Goal: Information Seeking & Learning: Understand process/instructions

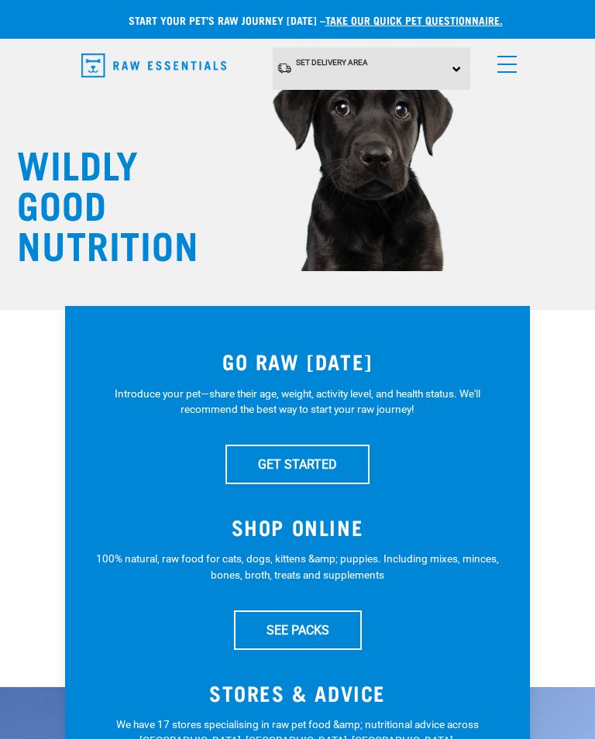
click at [515, 65] on link "menu" at bounding box center [504, 60] width 28 height 28
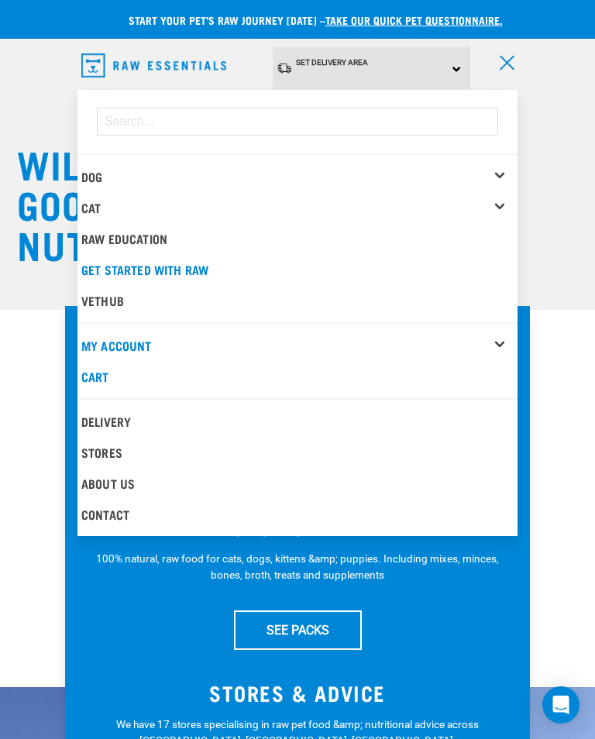
click at [102, 173] on link "Dog" at bounding box center [91, 176] width 21 height 7
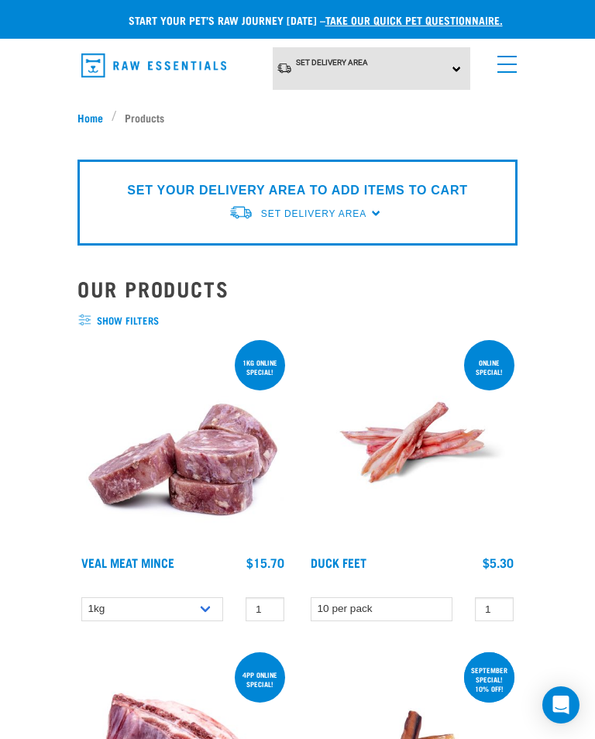
click at [509, 65] on link "menu" at bounding box center [504, 60] width 28 height 28
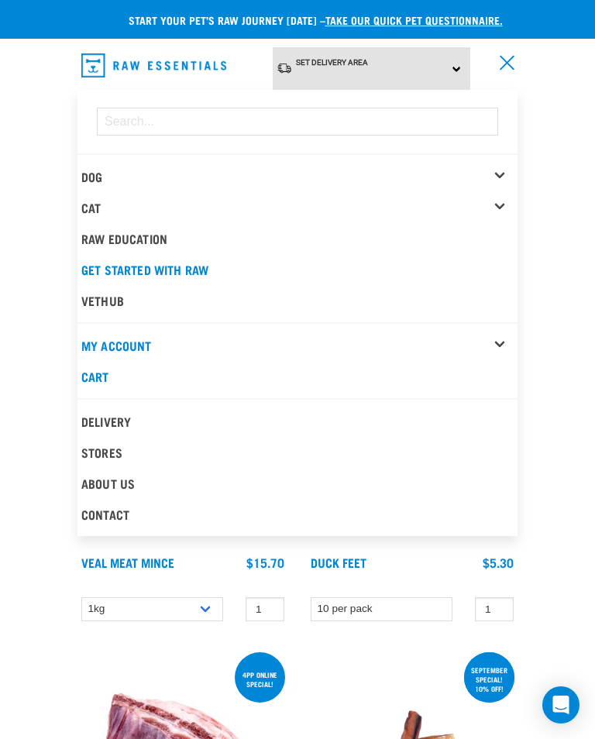
click at [204, 264] on link "Get started with Raw" at bounding box center [297, 269] width 440 height 31
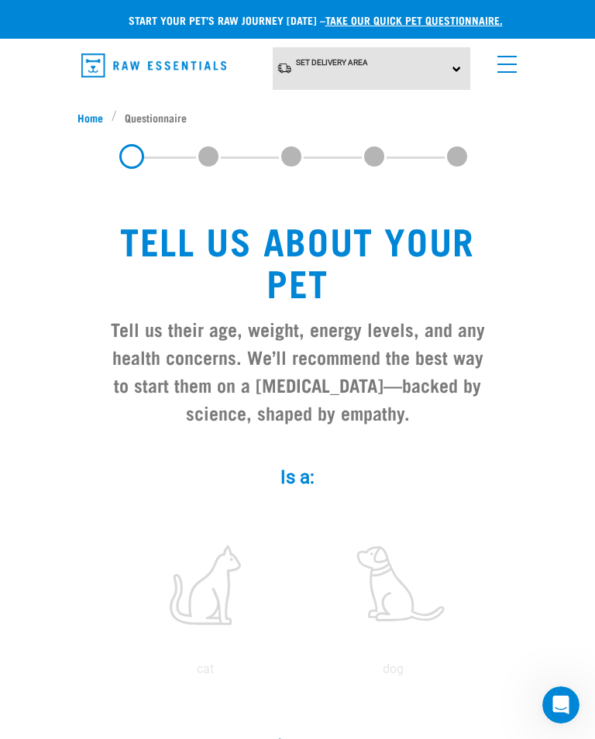
click at [93, 119] on span "Home" at bounding box center [90, 117] width 26 height 16
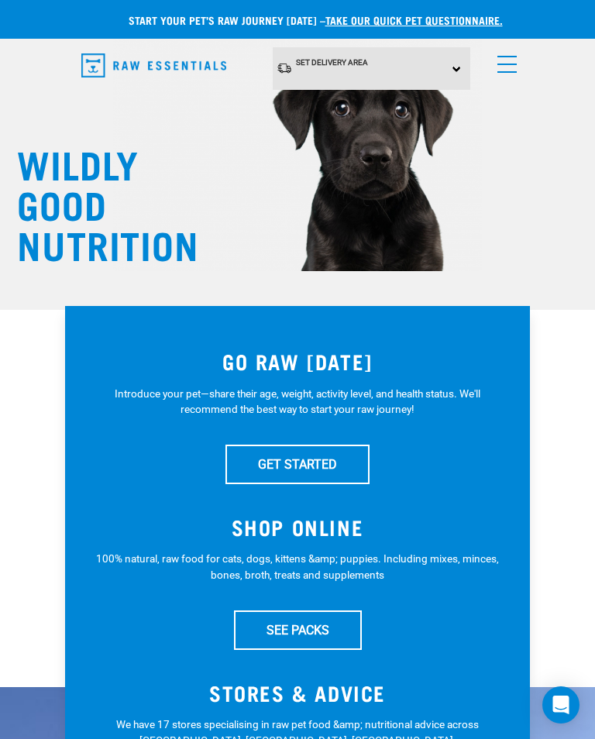
click at [323, 466] on link "GET STARTED" at bounding box center [297, 464] width 144 height 39
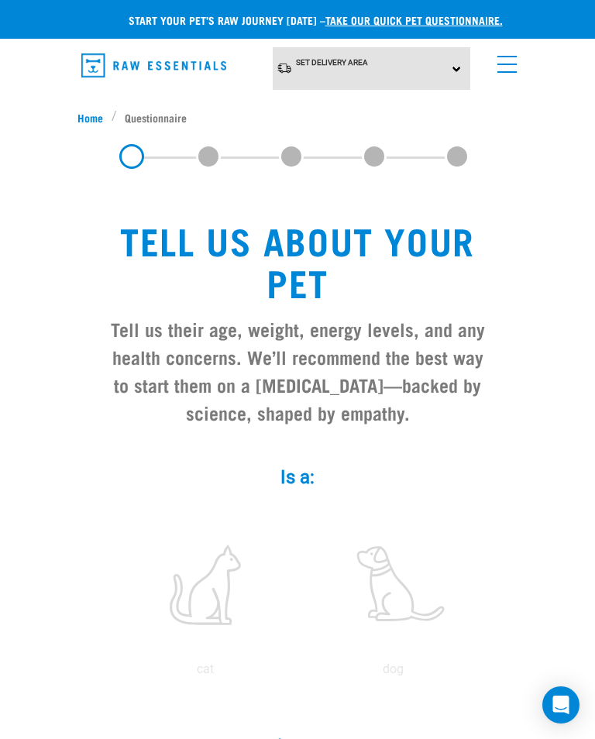
click at [508, 57] on span "menu" at bounding box center [506, 57] width 19 height 2
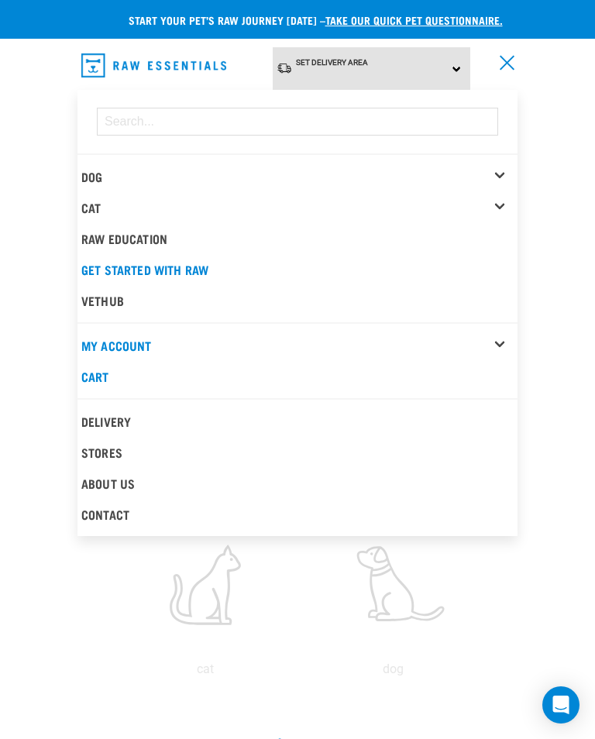
click at [102, 173] on link "Dog" at bounding box center [91, 176] width 21 height 7
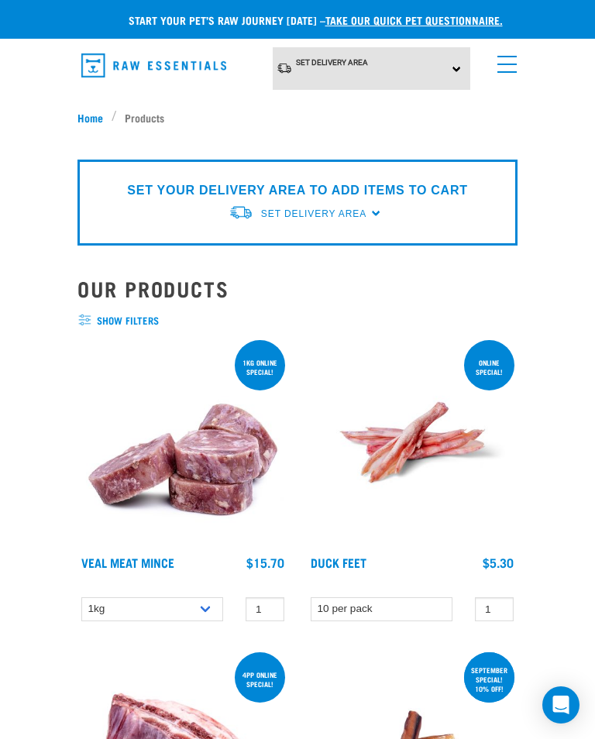
click at [510, 64] on span "menu" at bounding box center [506, 65] width 19 height 2
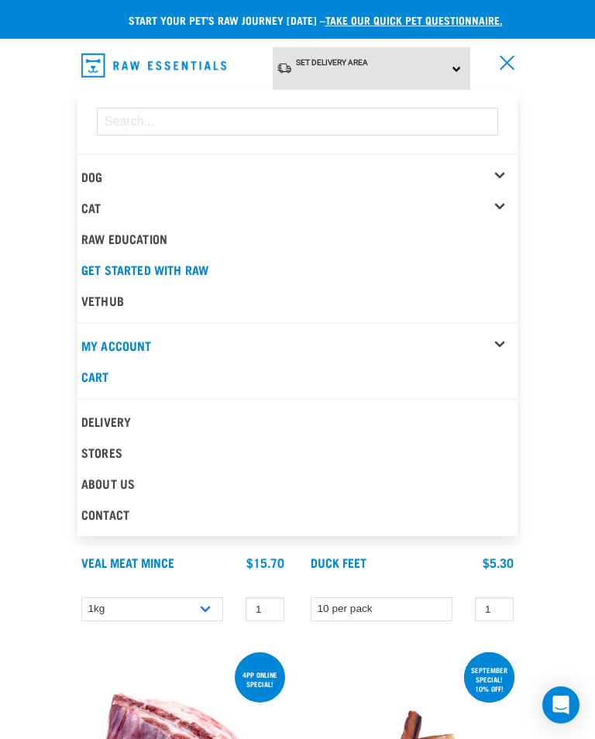
click at [153, 223] on link "Raw Education" at bounding box center [297, 238] width 440 height 31
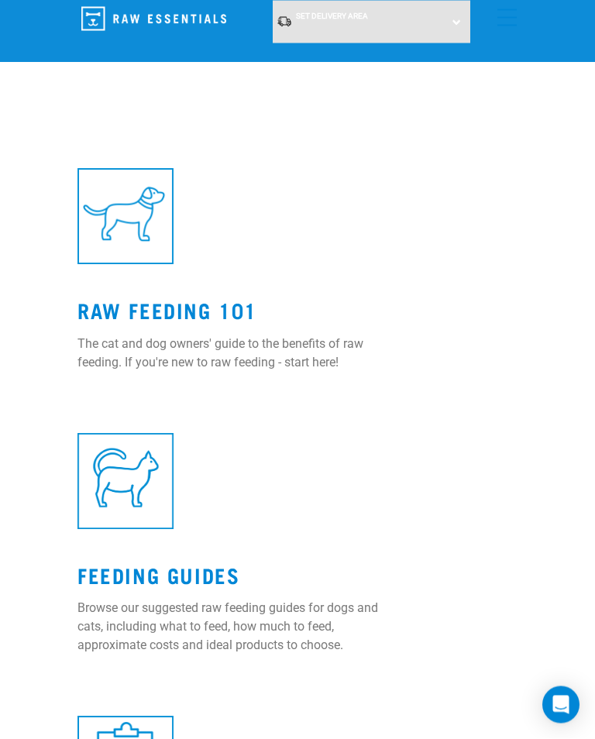
scroll to position [535, 0]
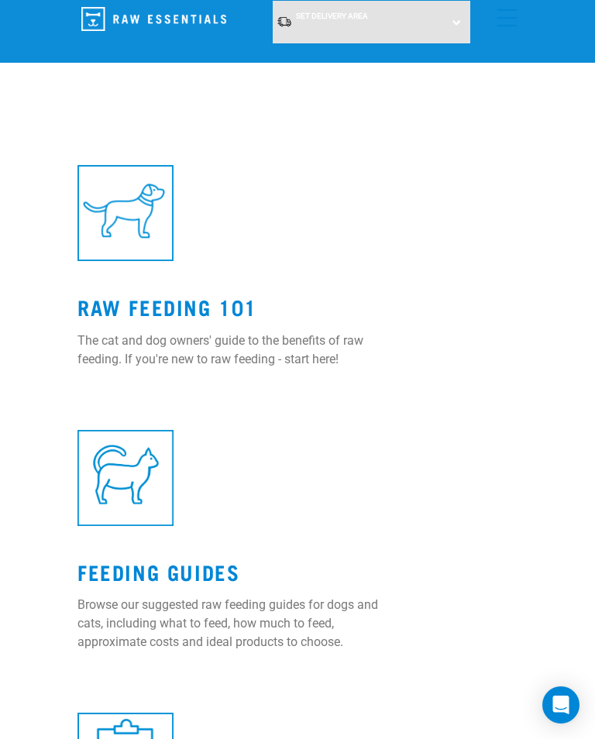
click at [181, 572] on link "Feeding Guides" at bounding box center [158, 571] width 162 height 12
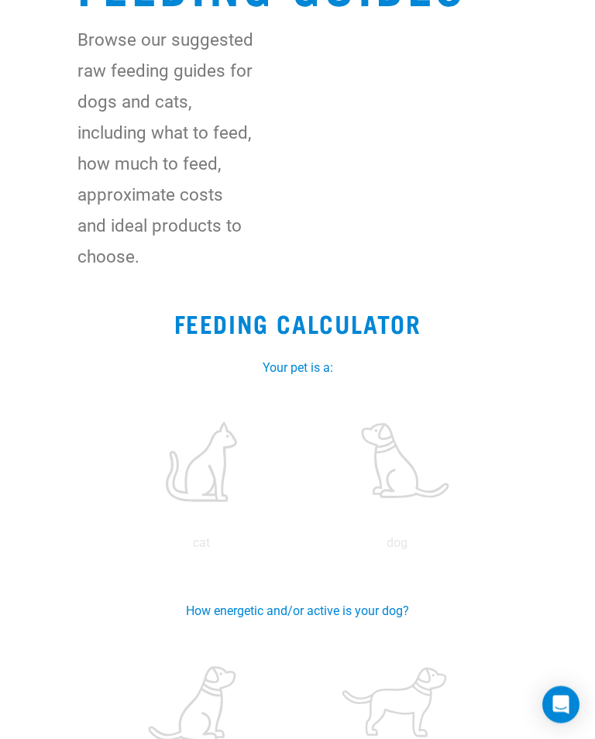
scroll to position [270, 0]
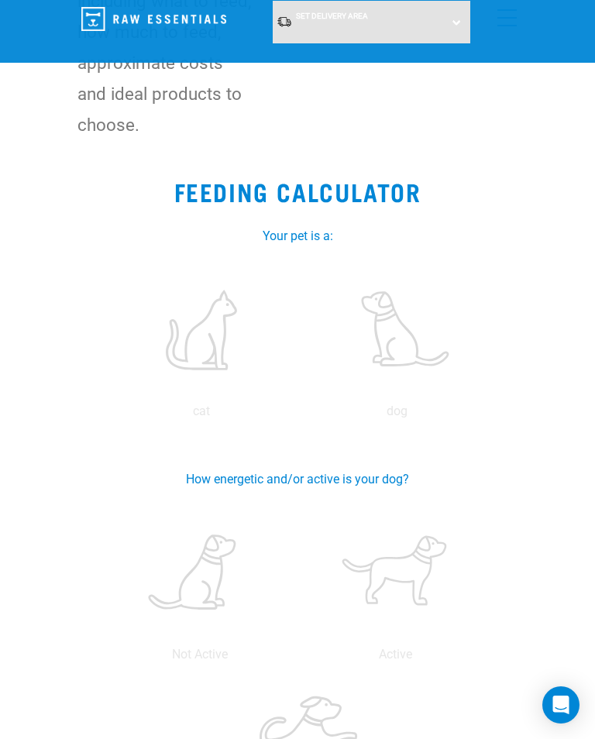
click at [415, 336] on label at bounding box center [397, 330] width 190 height 132
click at [299, 415] on input "radio" at bounding box center [299, 415] width 0 height 0
radio input "true"
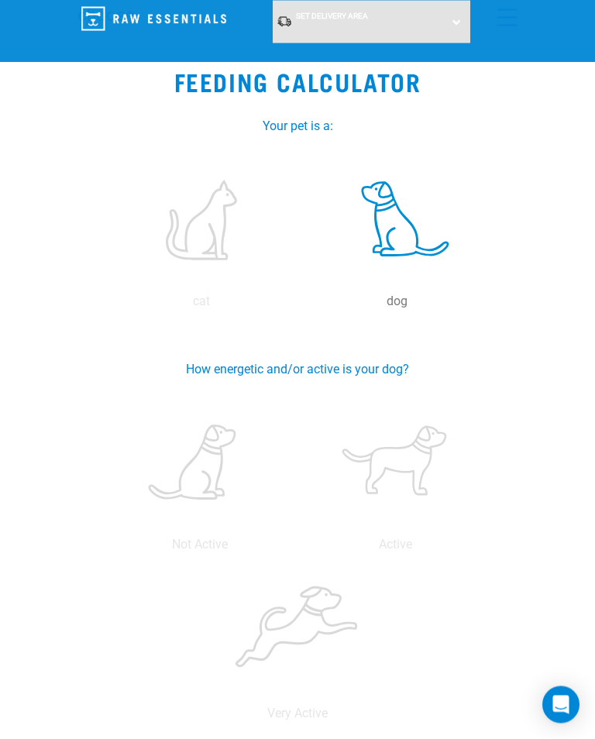
scroll to position [387, 0]
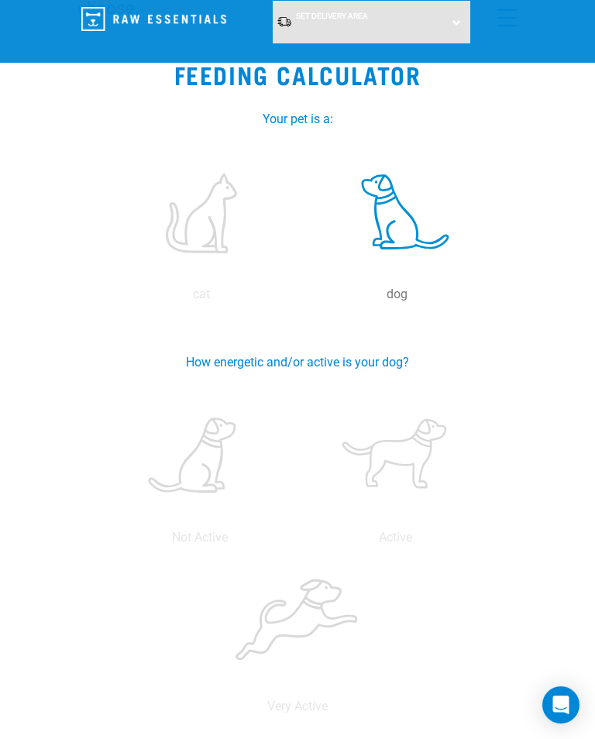
click at [428, 448] on label at bounding box center [396, 456] width 190 height 132
click at [297, 541] on input "radio" at bounding box center [297, 541] width 0 height 0
radio input "true"
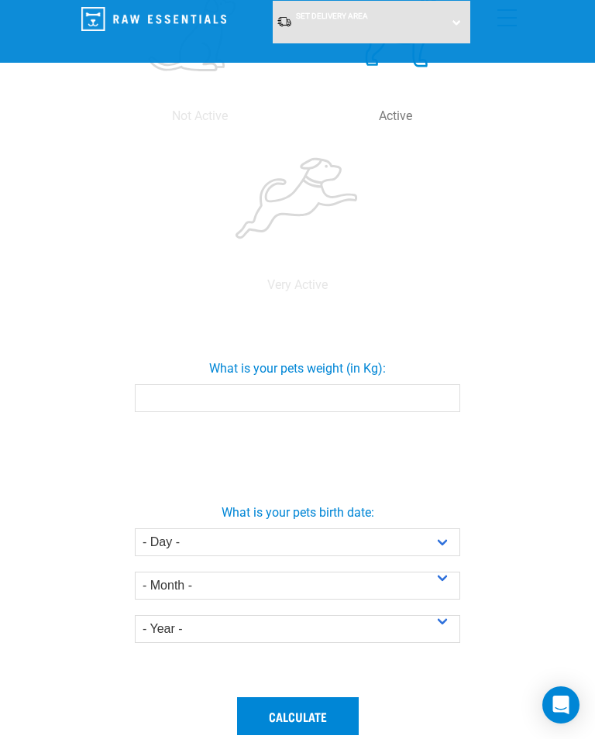
scroll to position [825, 0]
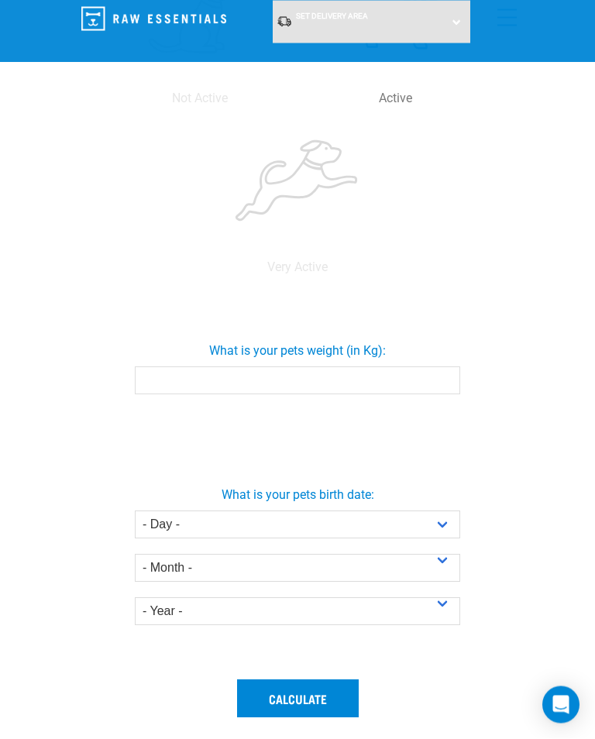
click at [193, 380] on input "What is your pets weight (in Kg):" at bounding box center [297, 381] width 325 height 28
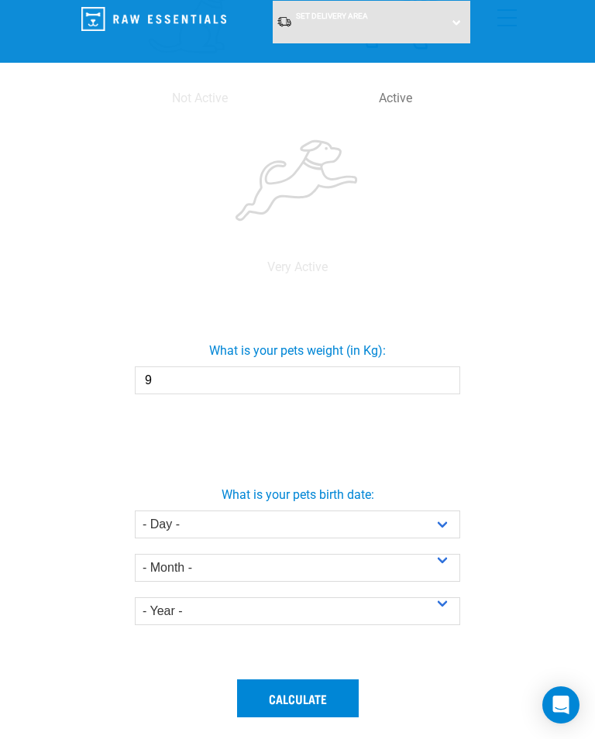
type input "9"
click at [448, 523] on select "- Day - 1 2 3 4 5 6 7 8 9 10 11 12 13 14 15 16 17 18 19 20 21 22 23 24 25 26 27" at bounding box center [297, 524] width 325 height 28
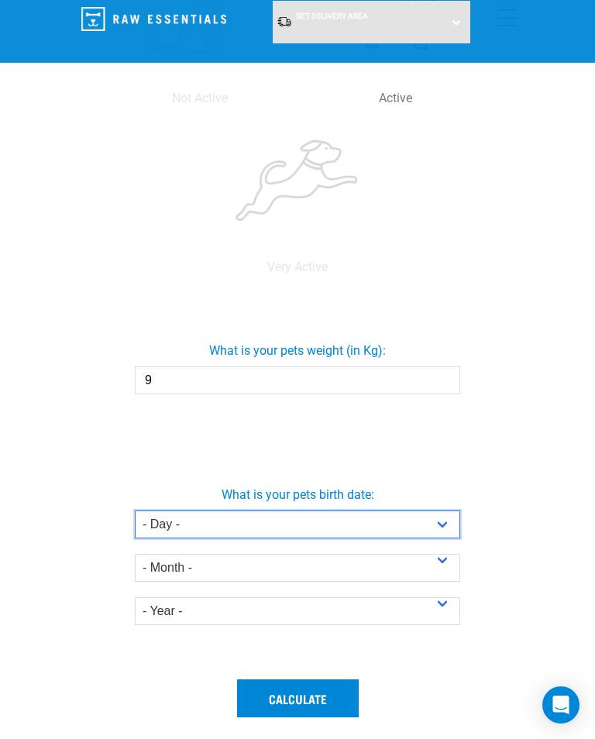
select select "17"
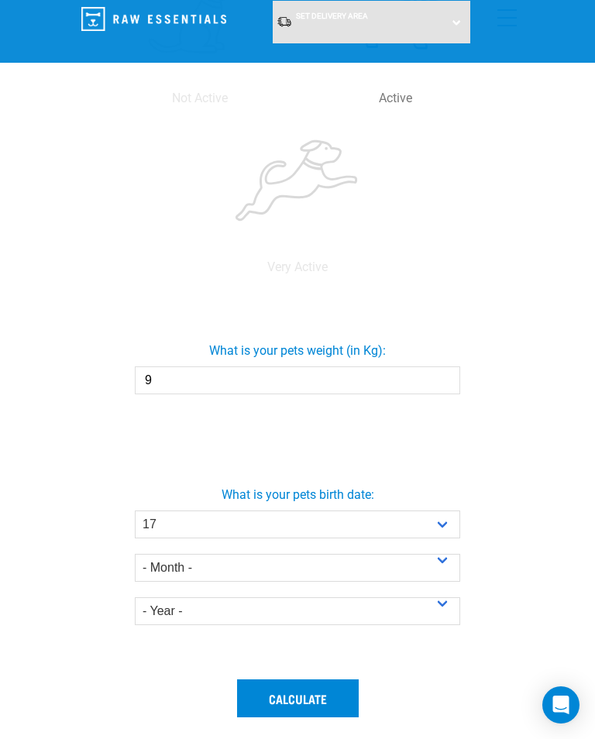
click at [444, 569] on select "- Month - January February March April May June July August September October N…" at bounding box center [297, 568] width 325 height 28
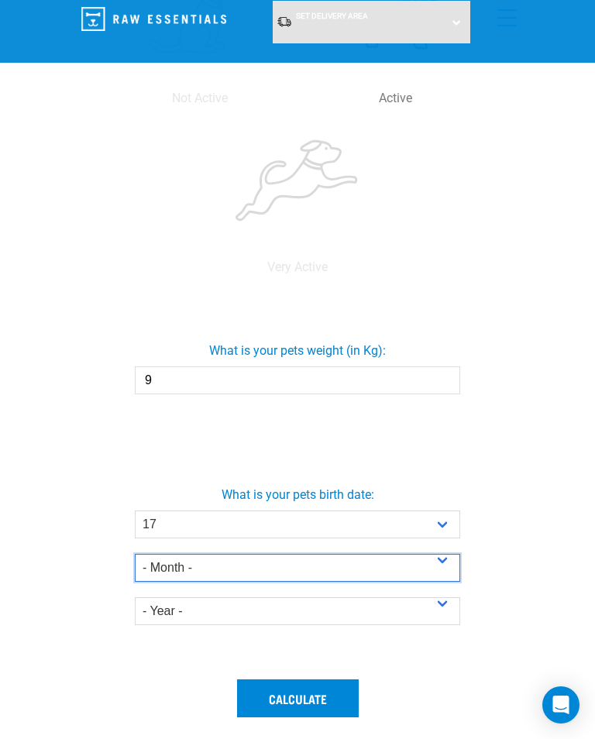
select select "January"
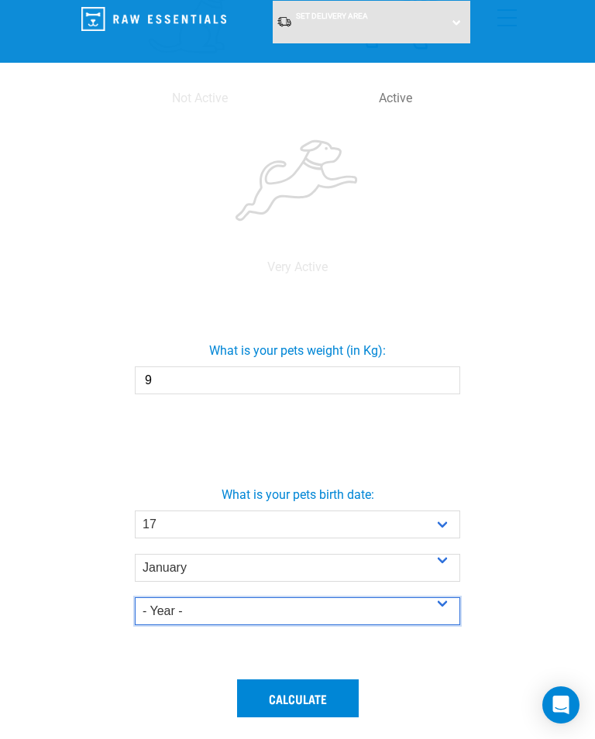
click at [447, 603] on select "- Year - 2025 2024 2023 2022 2021 2020 2019 2018 2017 2016 2015 2014" at bounding box center [297, 611] width 325 height 28
select select "2025"
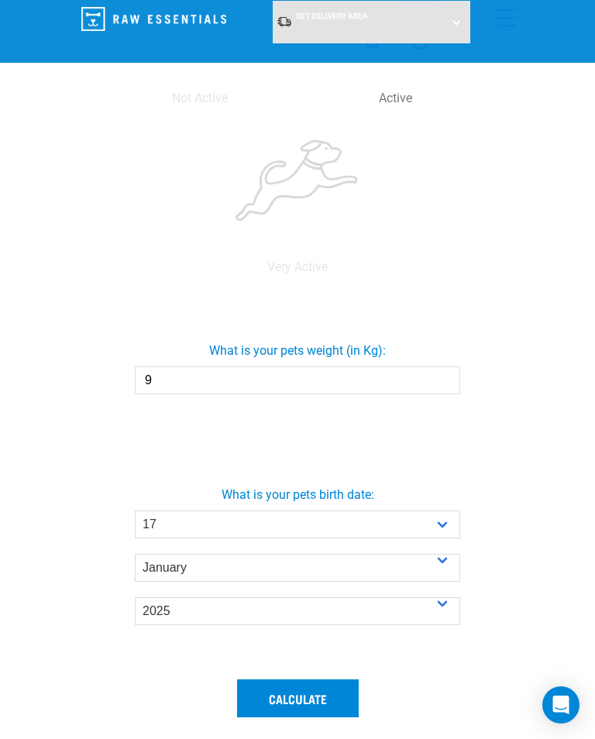
click at [318, 696] on button "Calculate" at bounding box center [298, 697] width 122 height 37
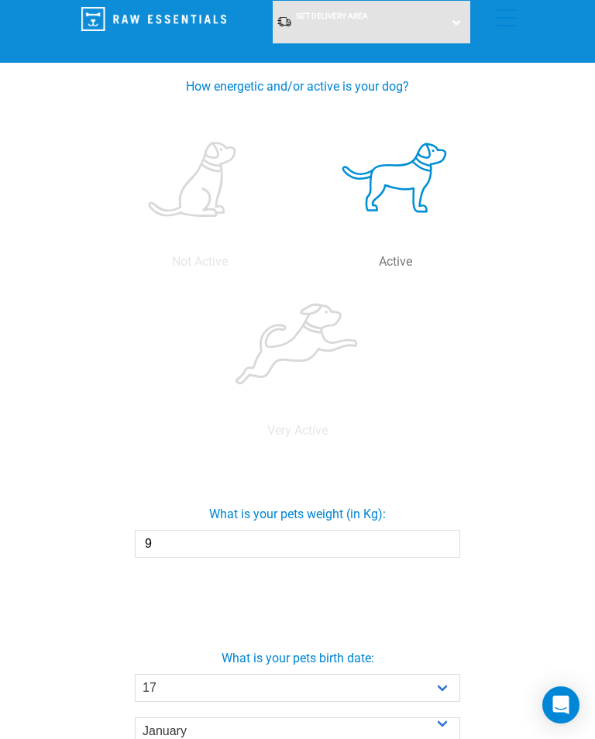
scroll to position [670, 0]
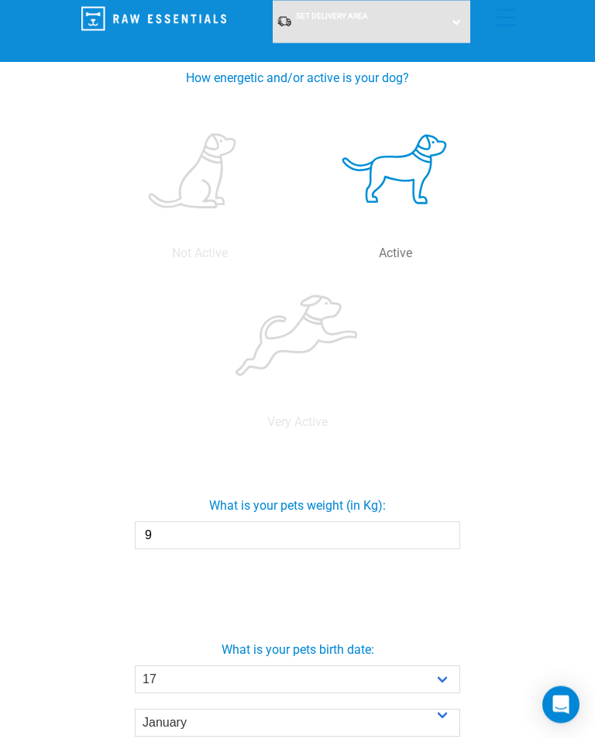
click at [177, 541] on input "9" at bounding box center [297, 536] width 325 height 28
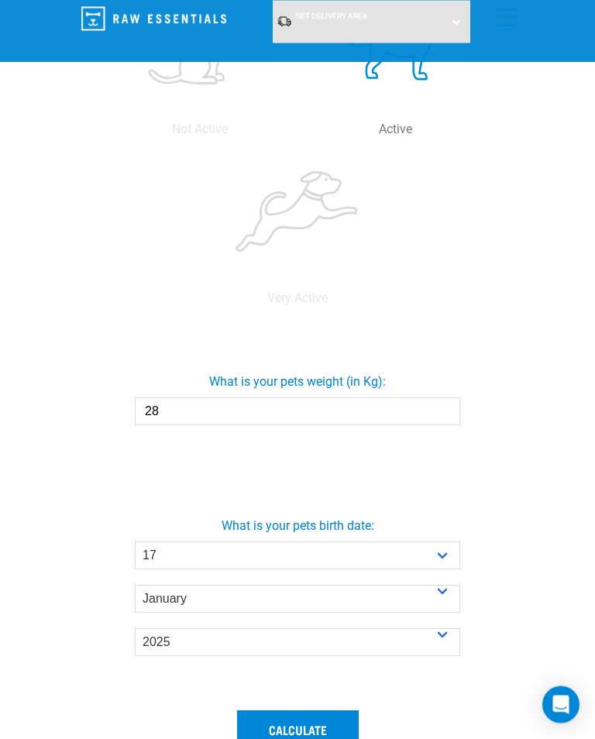
scroll to position [795, 0]
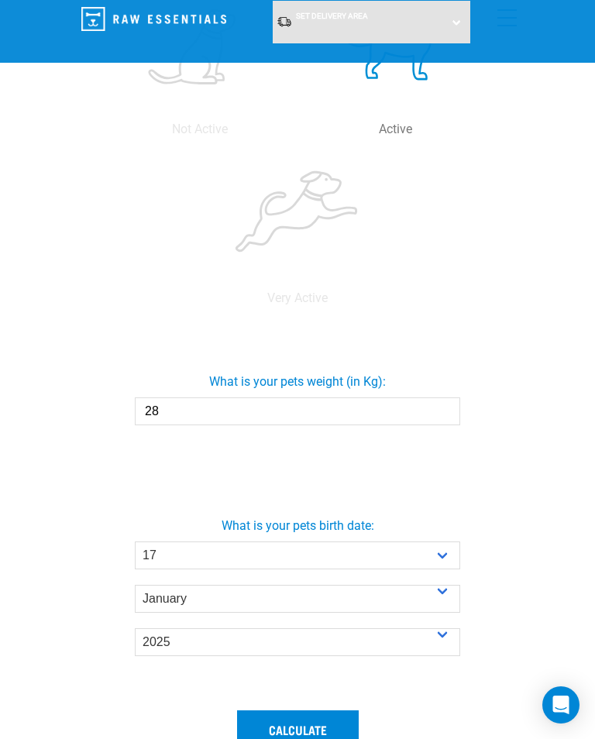
type input "28"
click at [447, 556] on select "- Day - 1 2 3 4 5 6 7 8 9 10 11 12 13 14 15 16 17 18 19 20 21 22 23 24 25 26 27" at bounding box center [297, 555] width 325 height 28
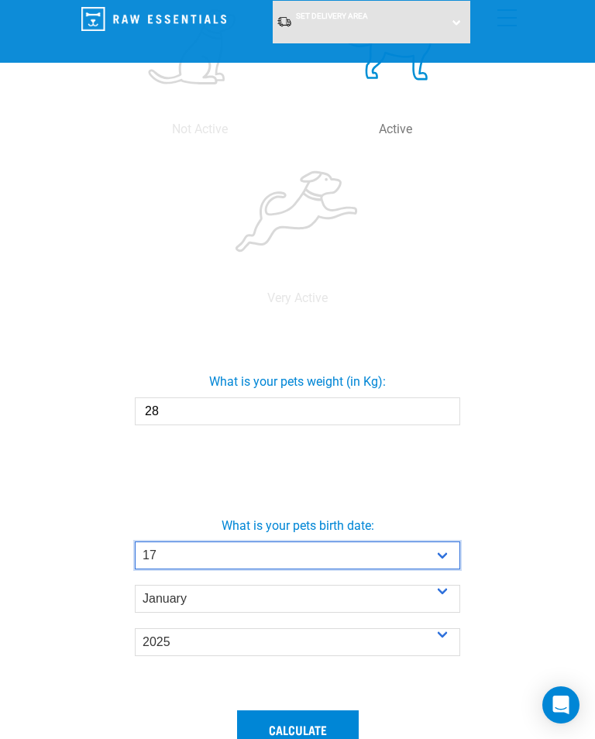
select select "19"
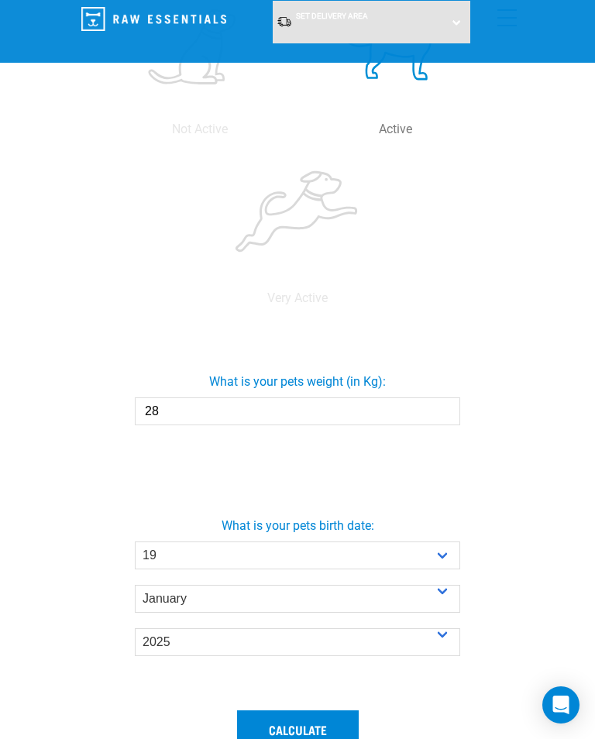
click at [441, 600] on select "- Month - January February March April May June July August September October N…" at bounding box center [297, 599] width 325 height 28
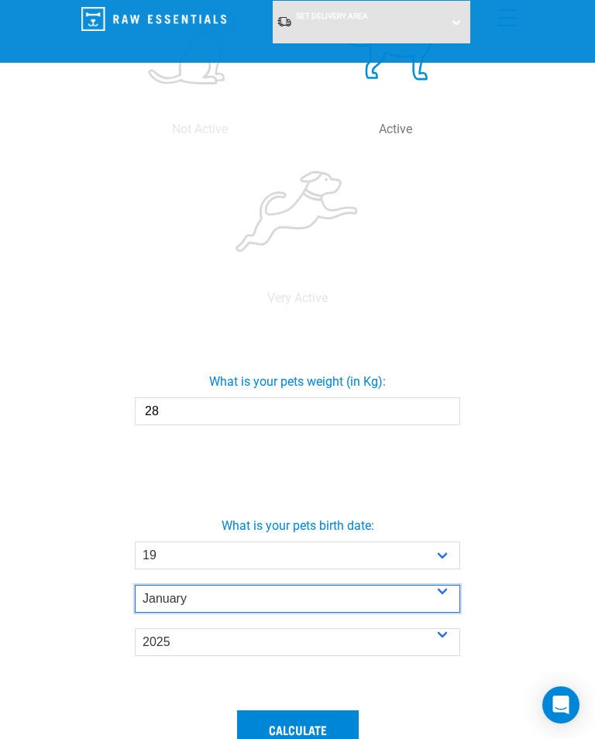
select select "September"
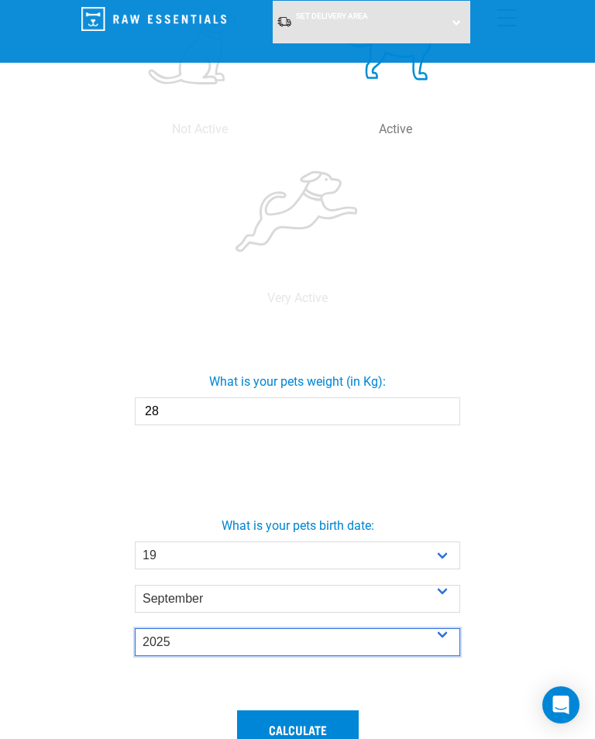
click at [444, 636] on select "- Year - 2025 2024 2023 2022 2021 2020 2019 2018 2017 2016 2015 2014" at bounding box center [297, 642] width 325 height 28
select select "2017"
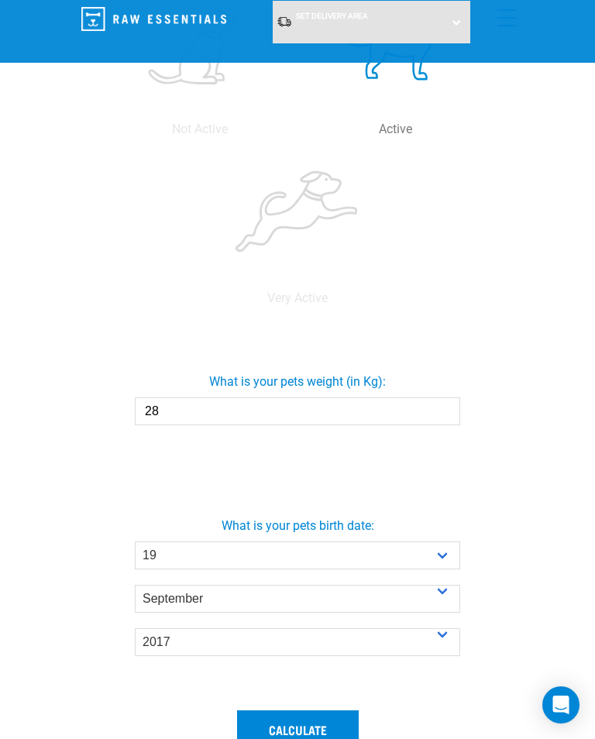
click at [304, 731] on button "Calculate" at bounding box center [298, 728] width 122 height 37
click at [323, 729] on button "Calculate" at bounding box center [298, 728] width 122 height 37
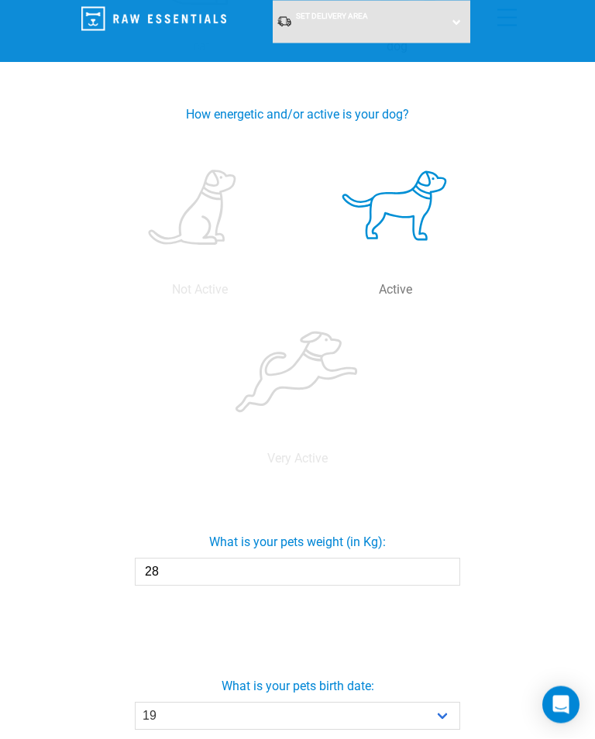
scroll to position [632, 0]
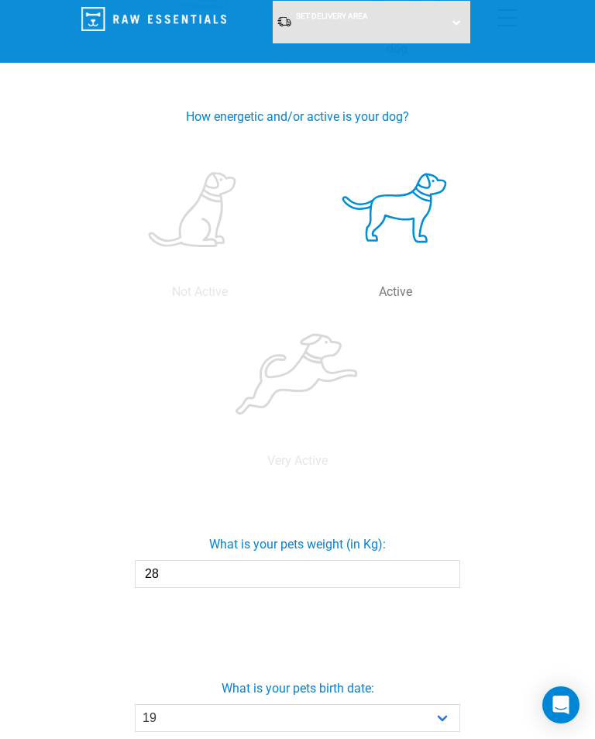
click at [218, 221] on label at bounding box center [200, 211] width 190 height 132
click at [101, 296] on input "radio" at bounding box center [101, 296] width 0 height 0
radio input "true"
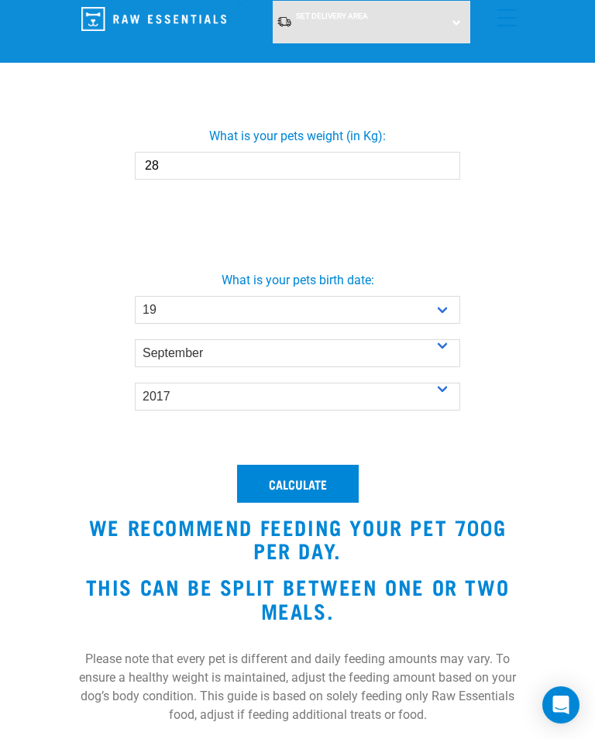
scroll to position [1064, 0]
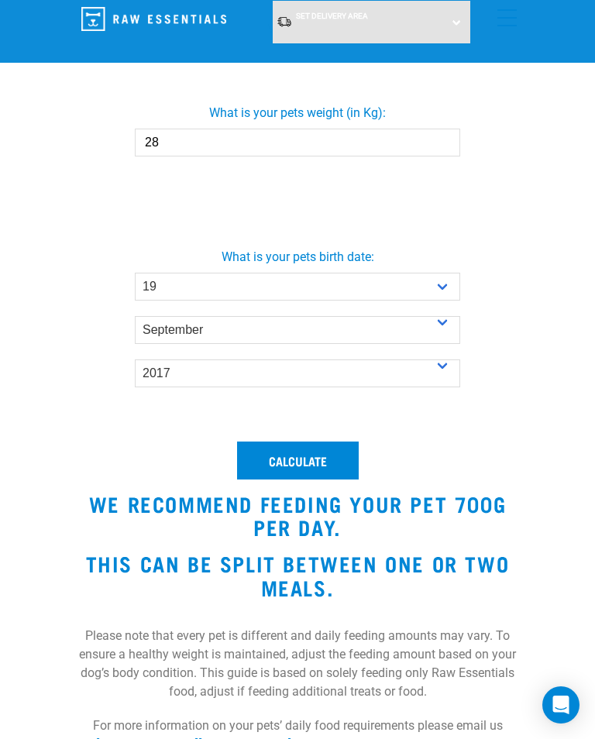
click at [321, 463] on button "Calculate" at bounding box center [298, 460] width 122 height 37
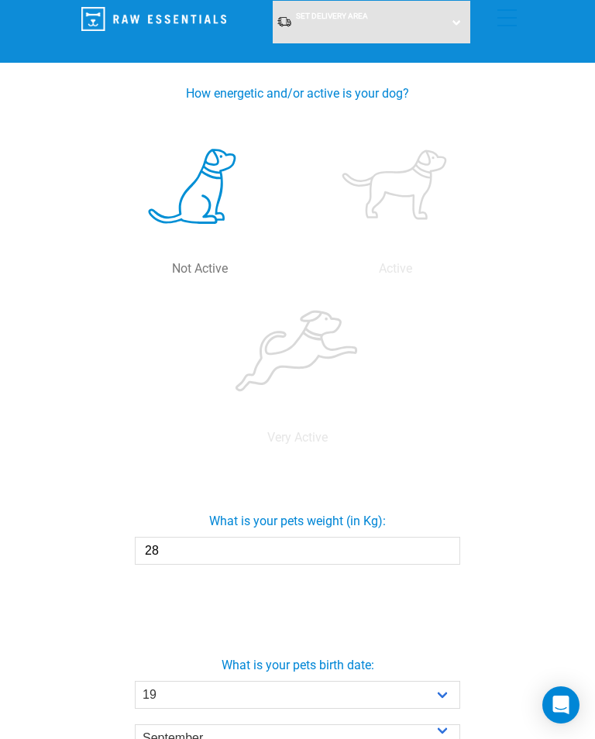
scroll to position [660, 0]
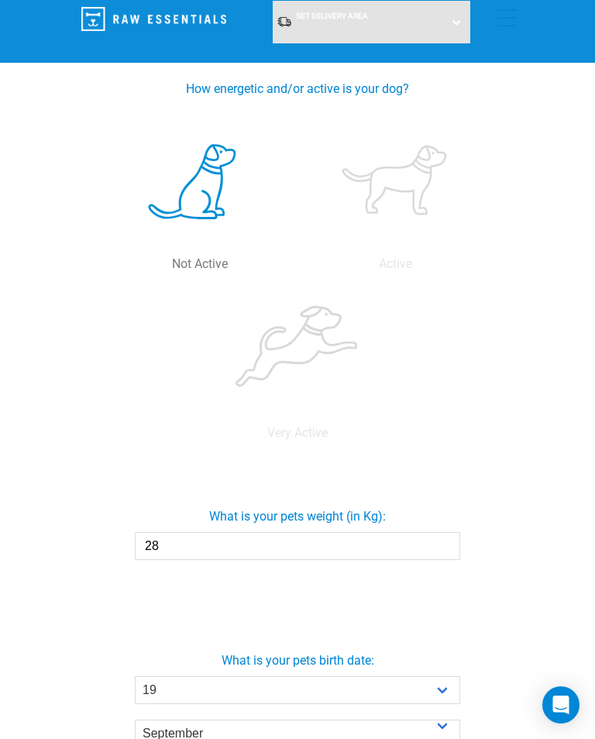
click at [194, 546] on input "28" at bounding box center [297, 546] width 325 height 28
type input "2"
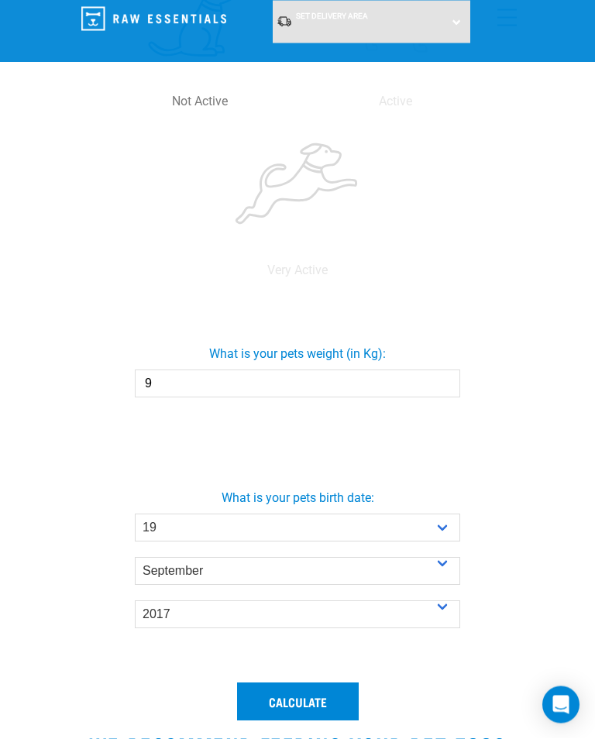
scroll to position [823, 0]
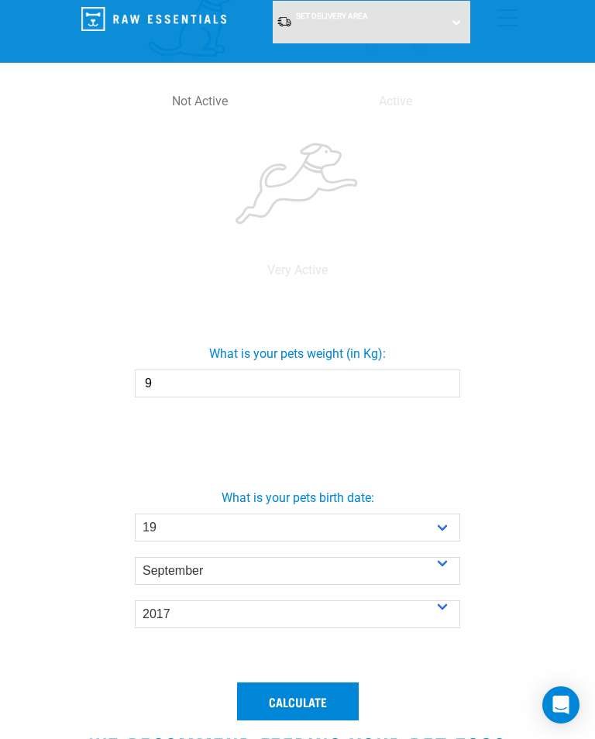
type input "9"
click at [453, 525] on select "- Day - 1 2 3 4 5 6 7 8 9 10 11 12 13 14 15 16 17 18 19 20 21 22 23 24 25 26 27" at bounding box center [297, 528] width 325 height 28
select select "17"
click at [449, 572] on select "- Month - January February March April May June July August September October N…" at bounding box center [297, 571] width 325 height 28
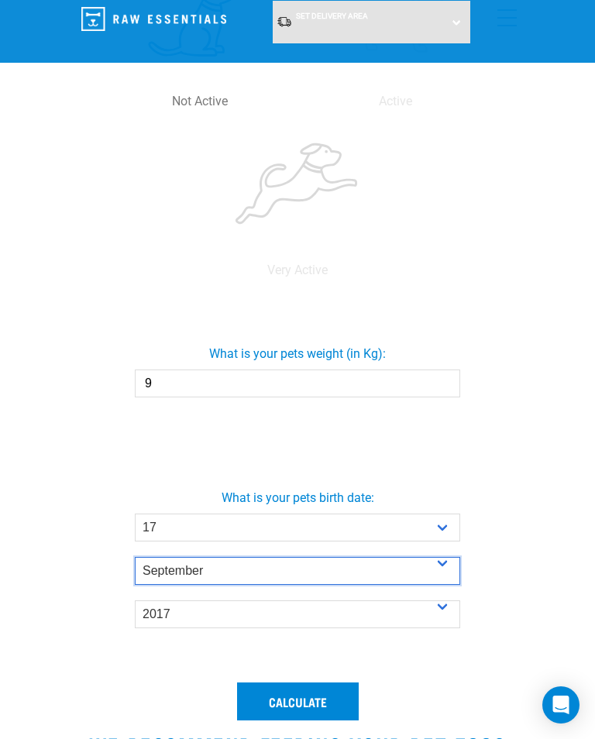
select select "January"
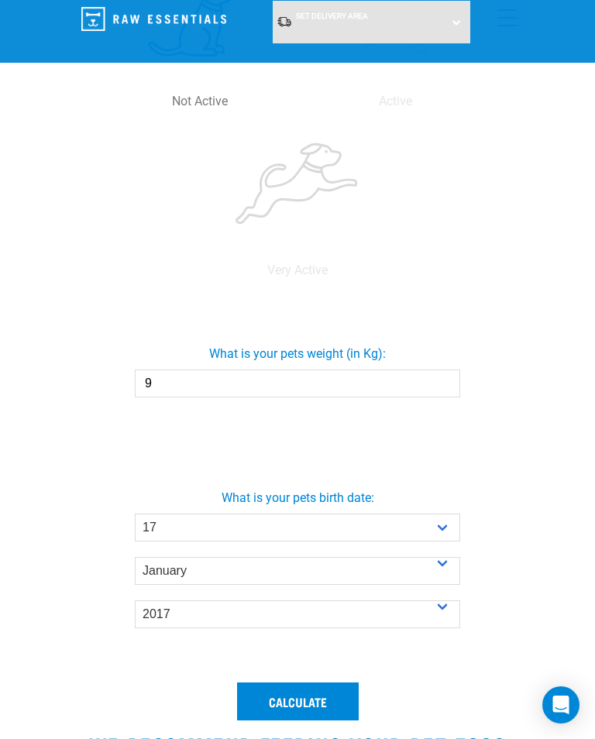
click at [449, 609] on select "- Year - 2025 2024 2023 2022 2021 2020 2019 2018 2017 2016 2015 2014" at bounding box center [297, 614] width 325 height 28
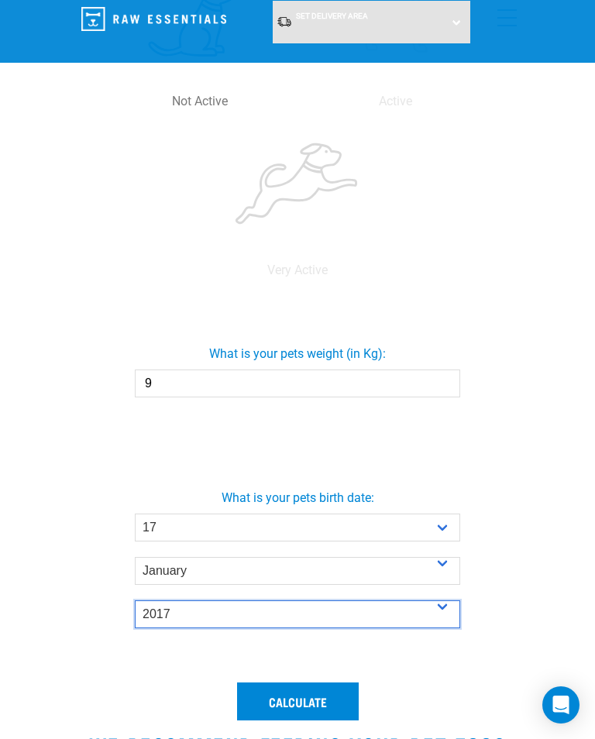
select select "2025"
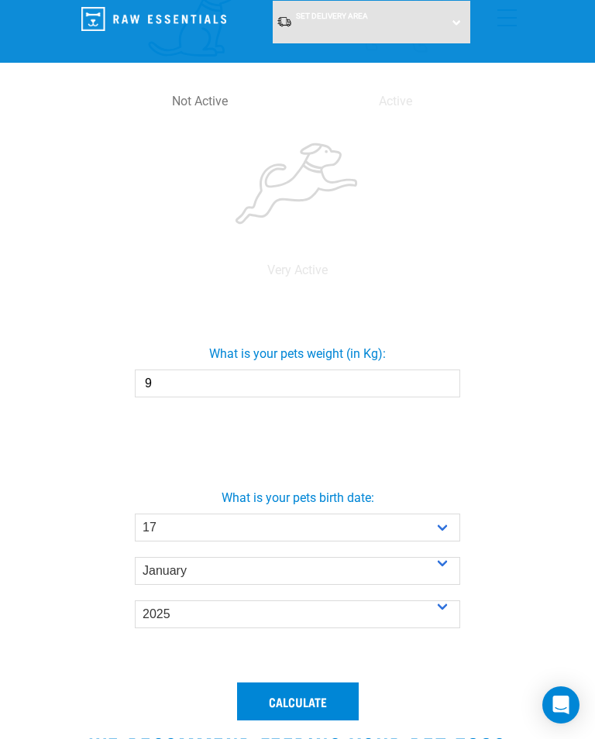
click at [309, 708] on button "Calculate" at bounding box center [298, 700] width 122 height 37
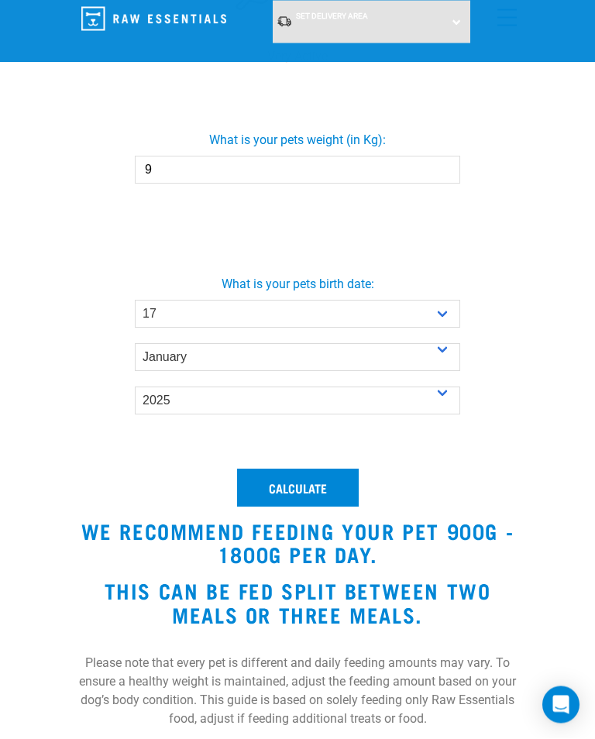
scroll to position [1135, 0]
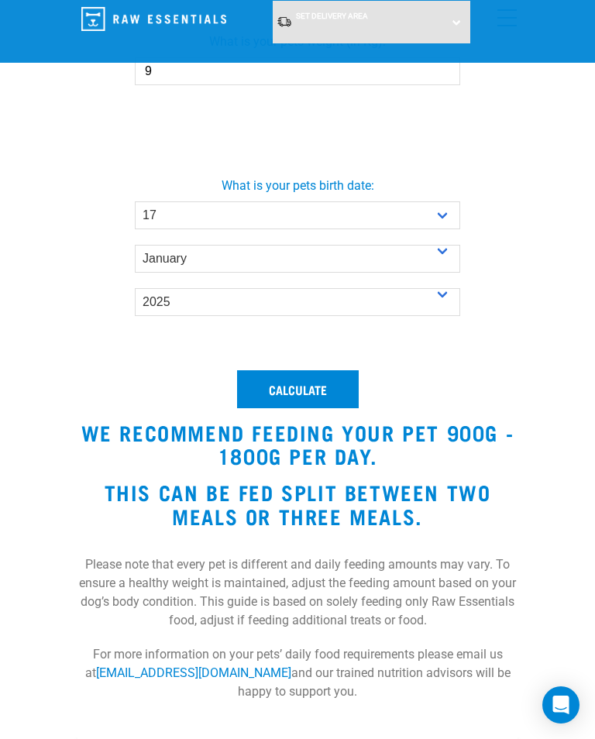
click at [322, 390] on button "Calculate" at bounding box center [298, 388] width 122 height 37
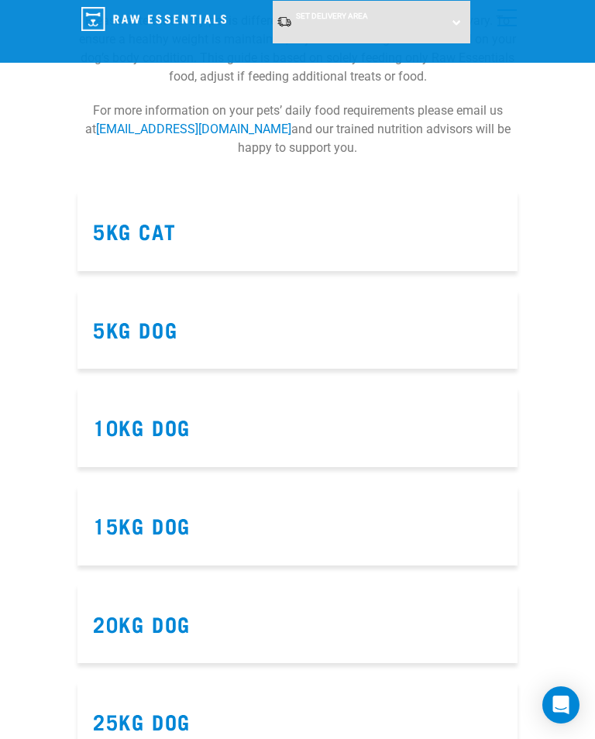
scroll to position [1695, 0]
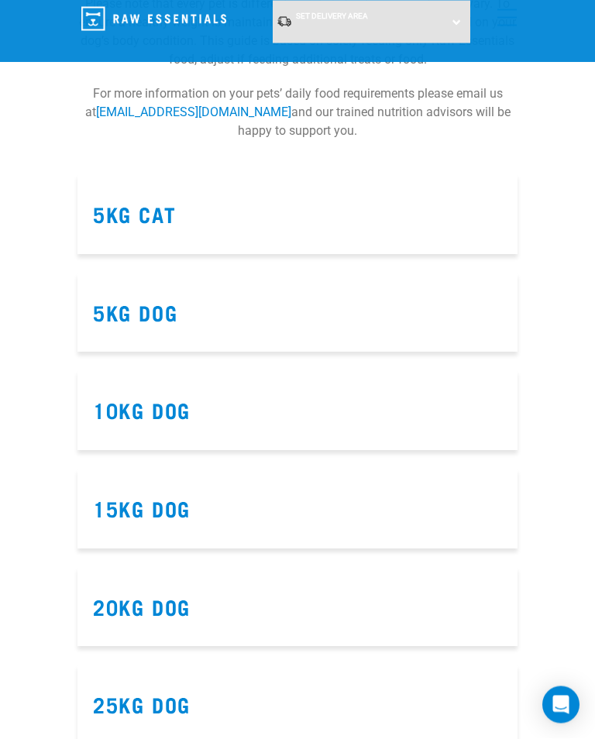
click at [377, 413] on h3 "10kg Dog" at bounding box center [297, 411] width 409 height 24
click at [172, 404] on link "10kg Dog" at bounding box center [142, 410] width 98 height 12
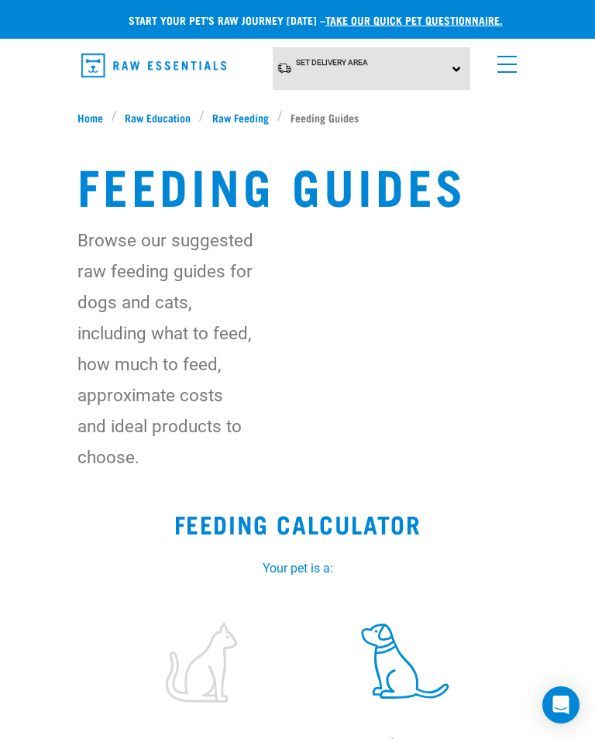
select select "17"
select select "January"
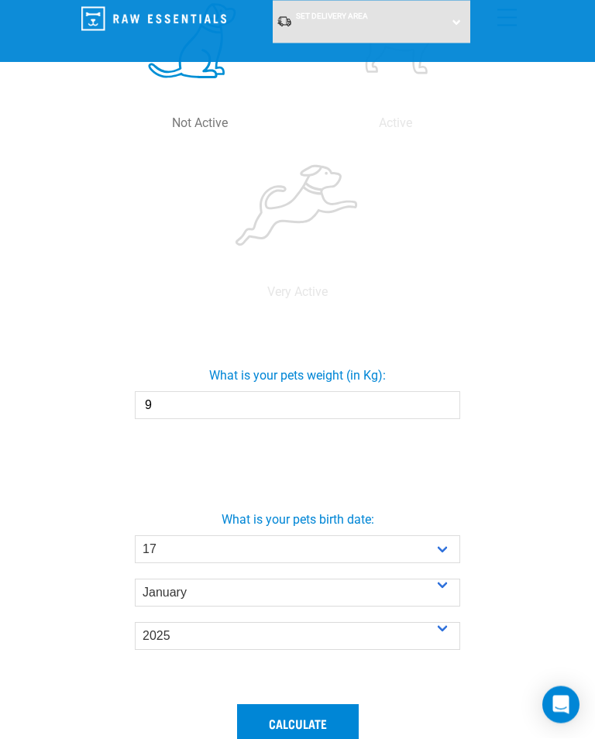
scroll to position [801, 0]
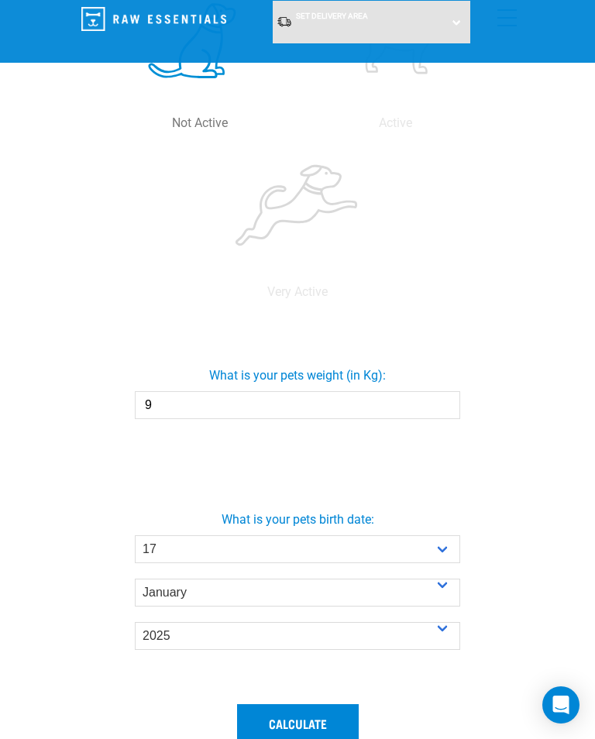
click at [445, 634] on select "- Year - 2025 2024 2023 2022 2021 2020 2019 2018 2017 2016 2015 2014" at bounding box center [297, 636] width 325 height 28
select select "2024"
click at [311, 729] on button "Calculate" at bounding box center [298, 722] width 122 height 37
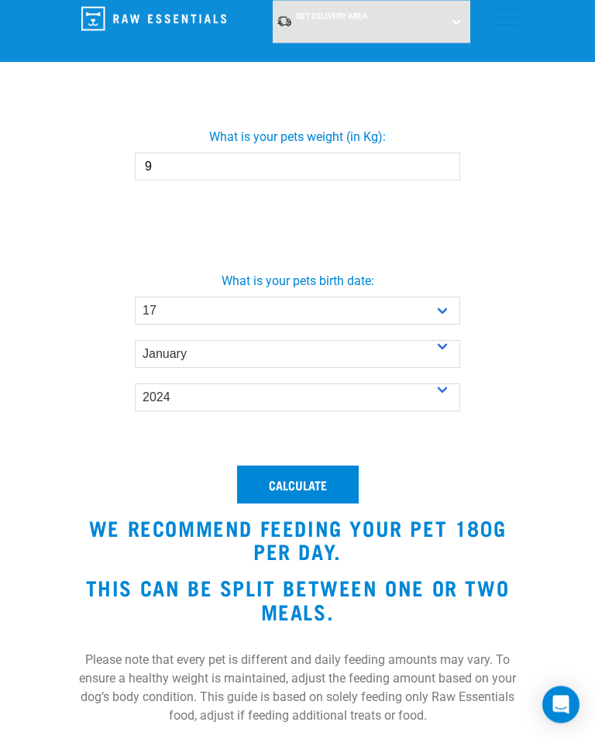
scroll to position [1040, 0]
